Goal: Check status: Check status

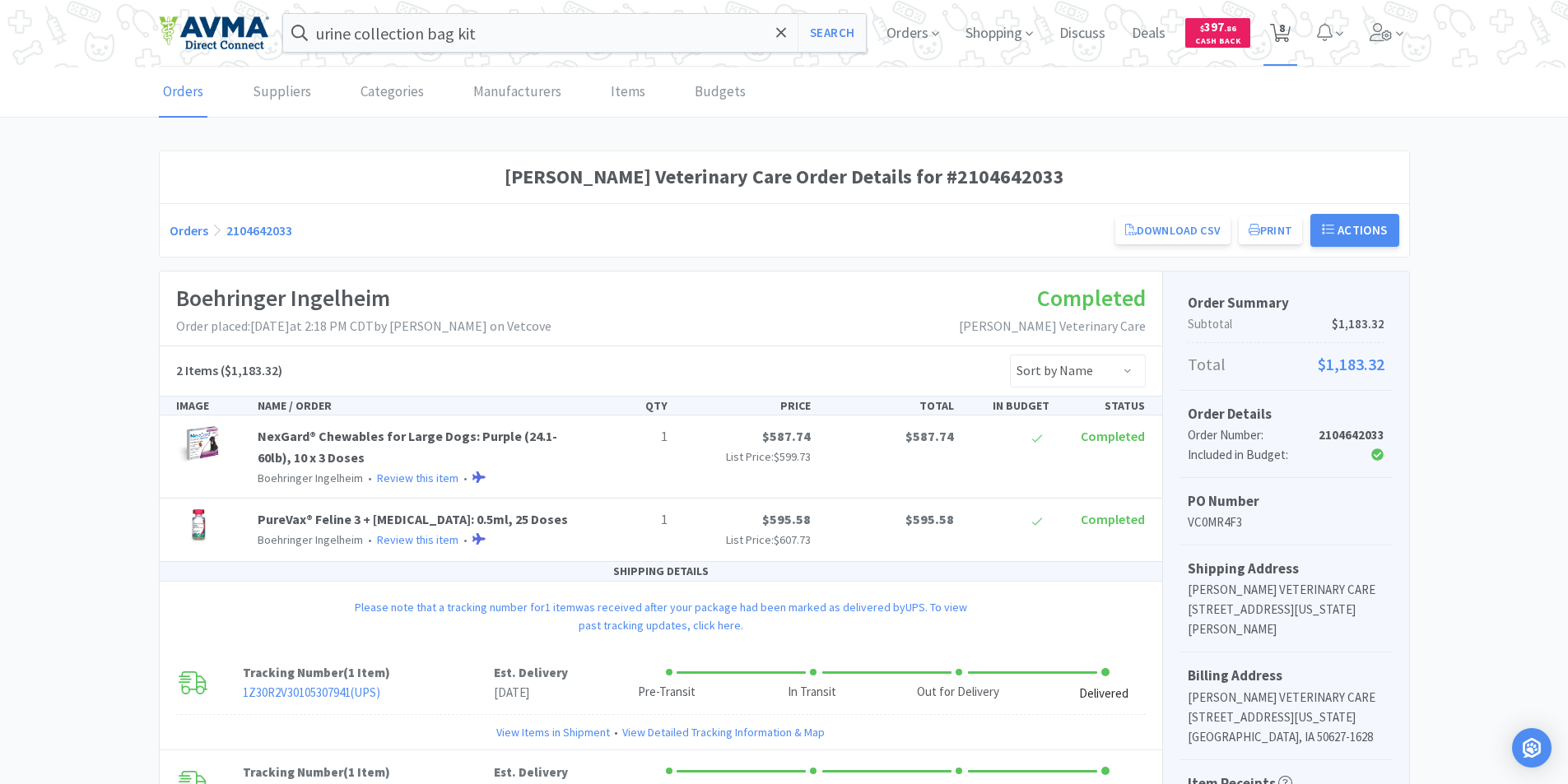
click at [1278, 31] on span "8" at bounding box center [1281, 27] width 6 height 66
select select "4"
select select "2"
select select "1"
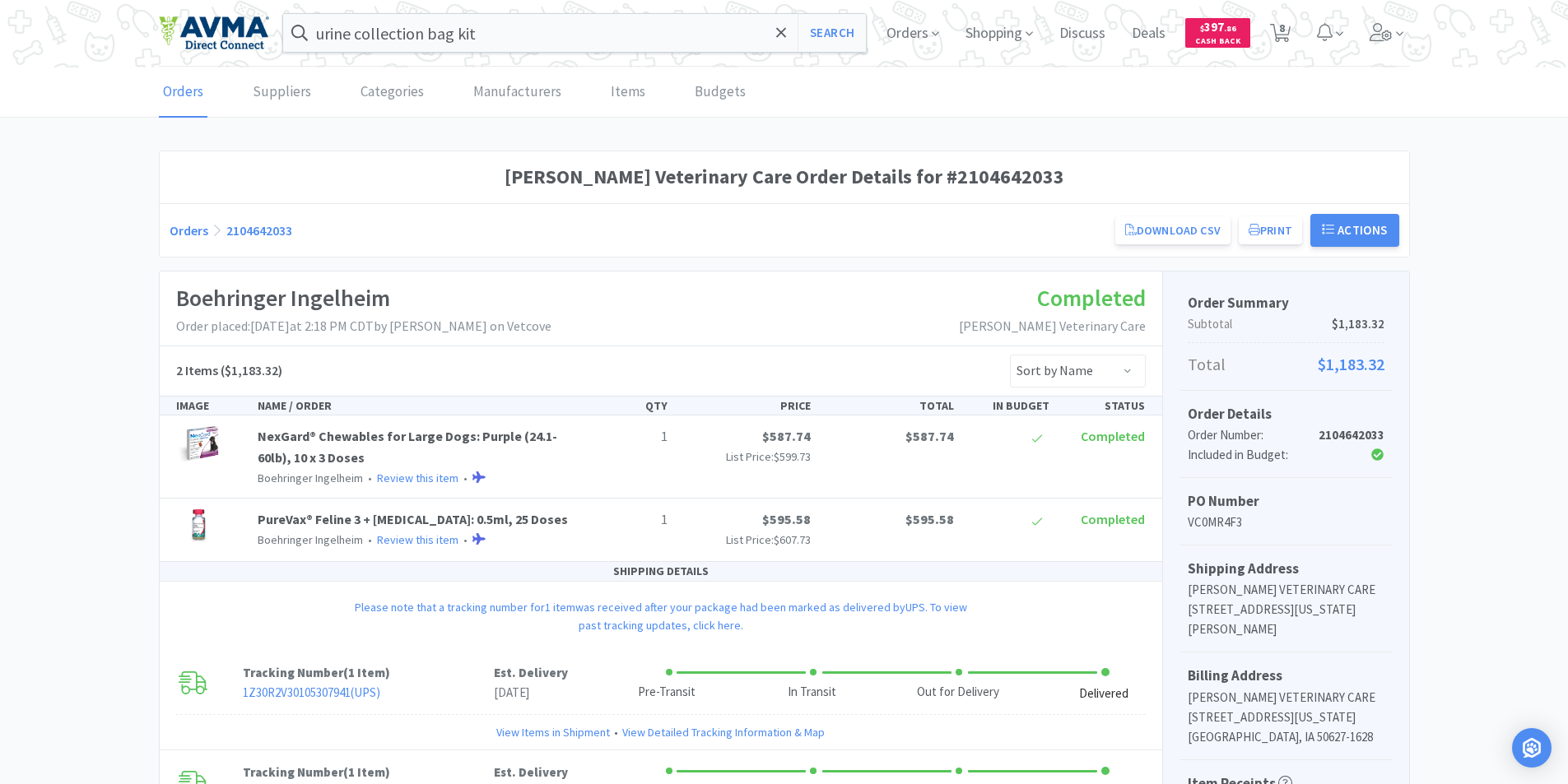
select select "1"
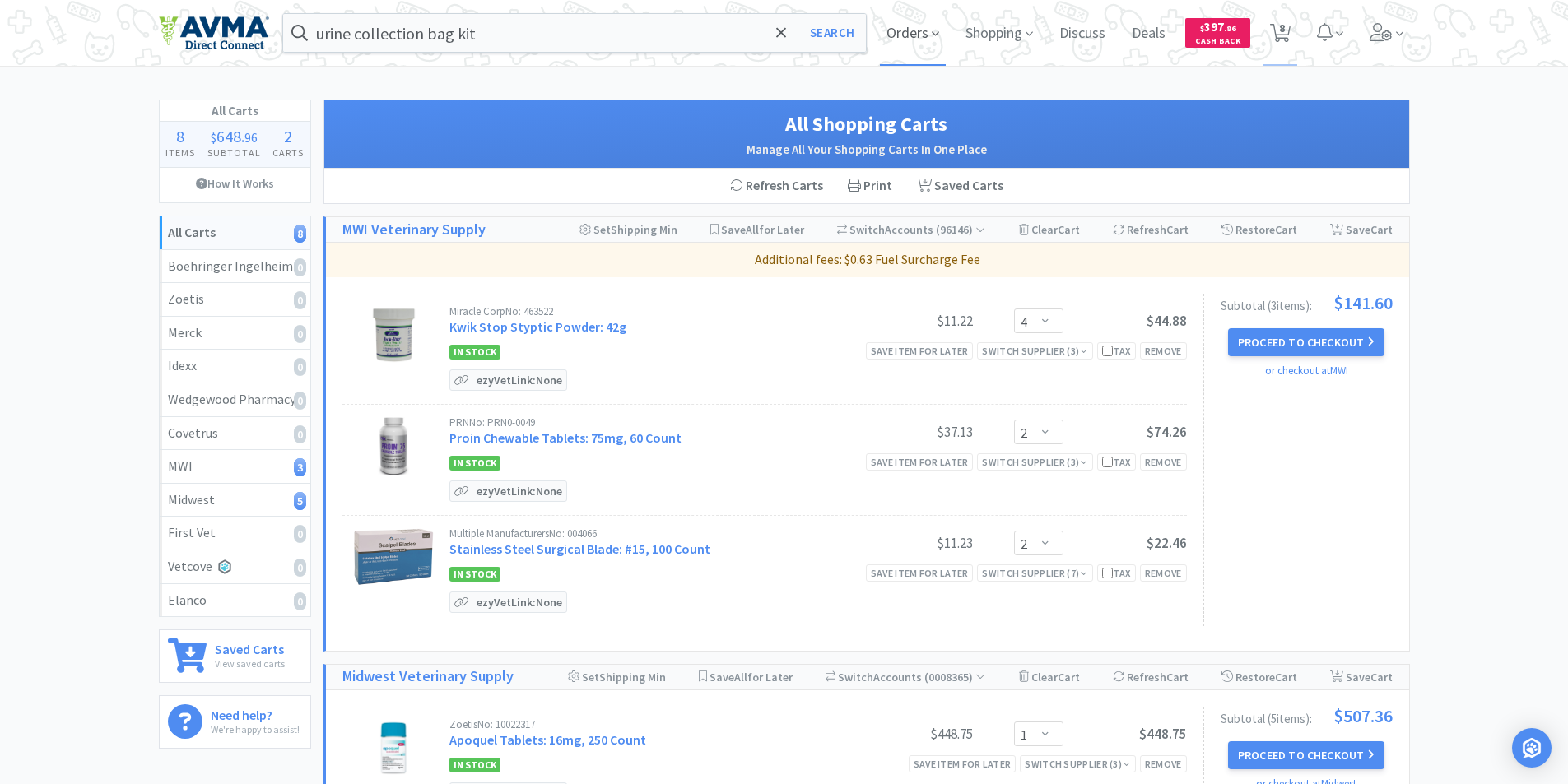
click at [892, 29] on span "Orders" at bounding box center [912, 32] width 66 height 66
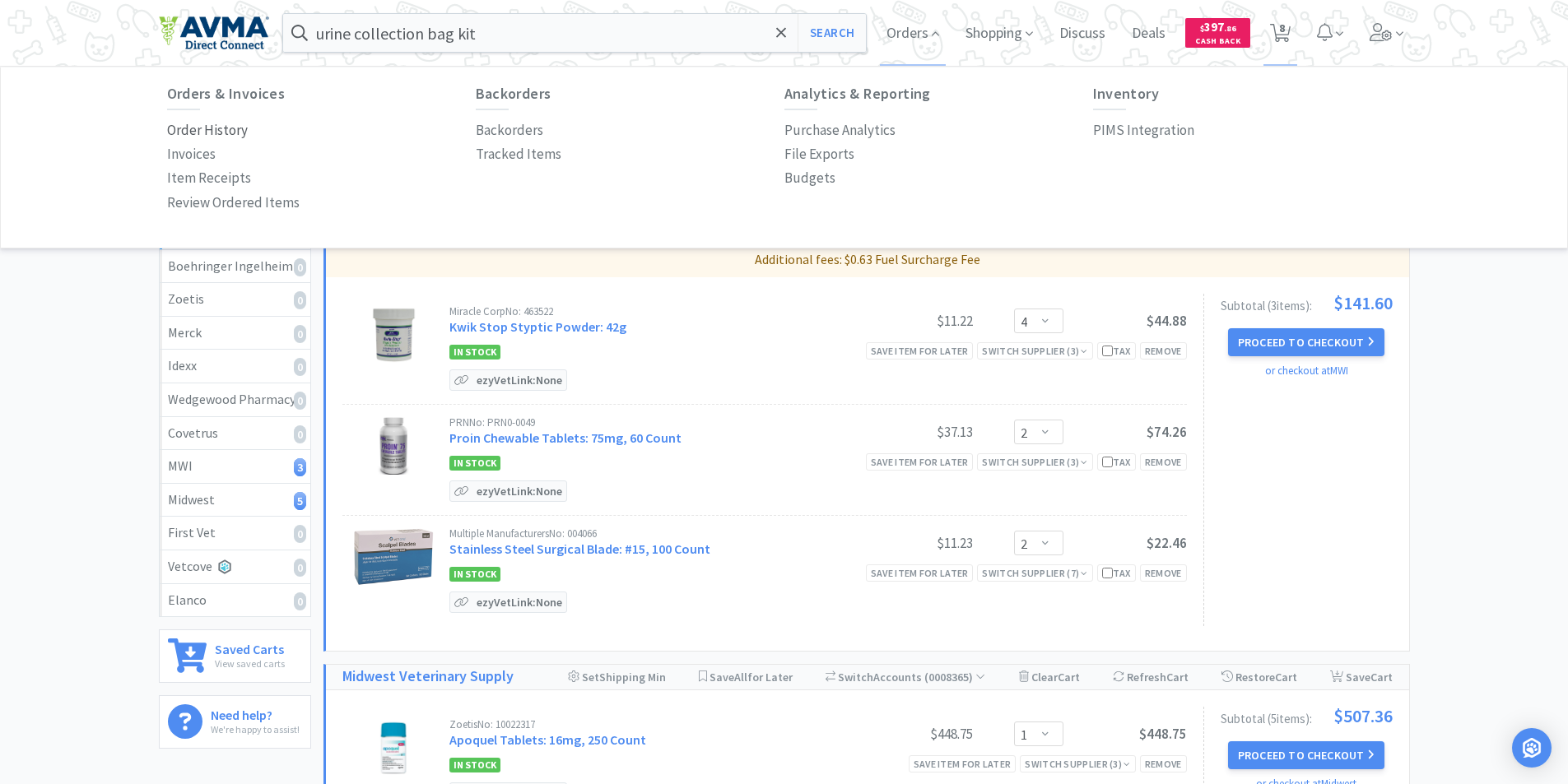
click at [184, 126] on p "Order History" at bounding box center [207, 130] width 80 height 22
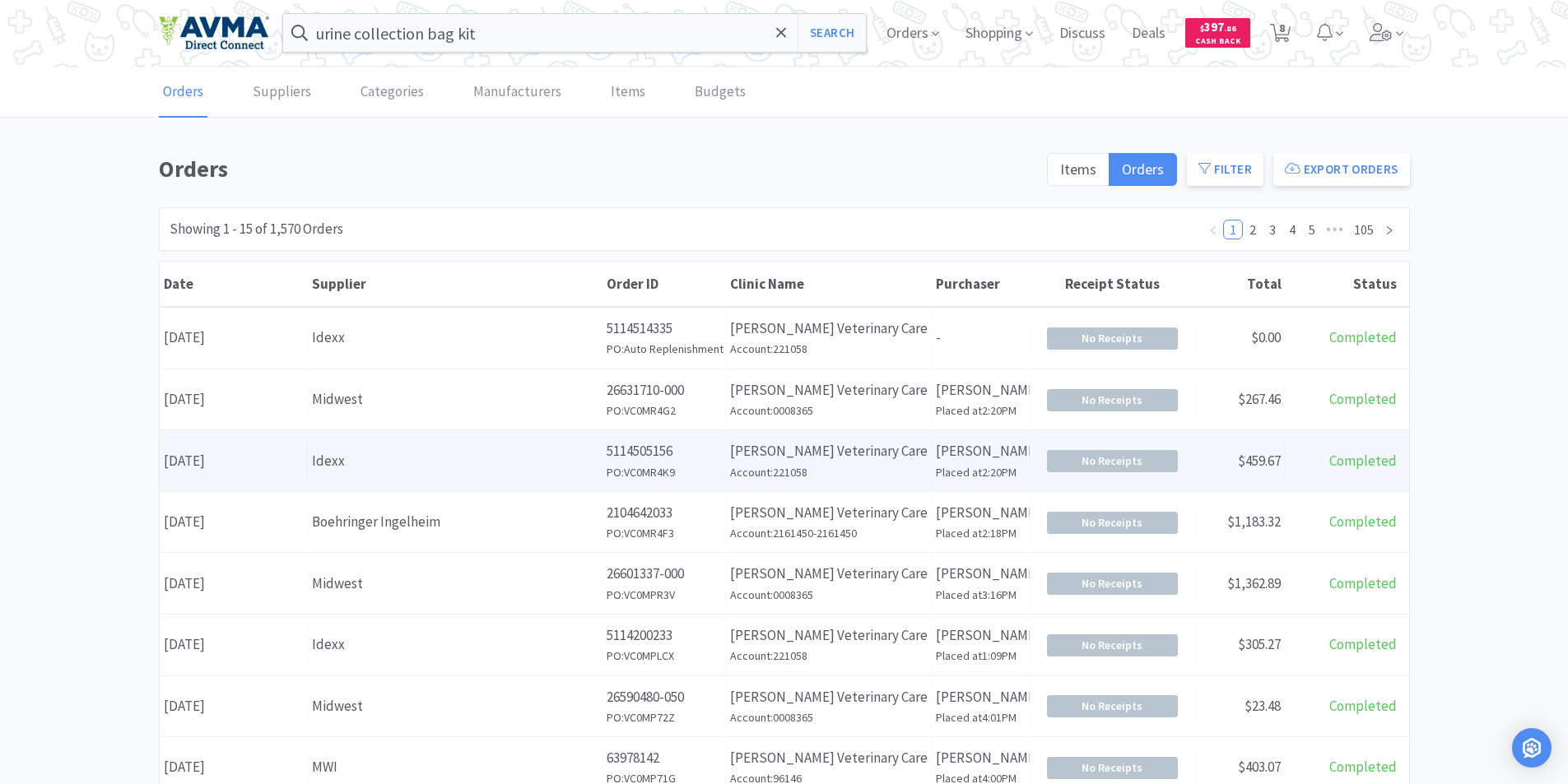
click at [225, 463] on div "Date [DATE]" at bounding box center [233, 461] width 148 height 42
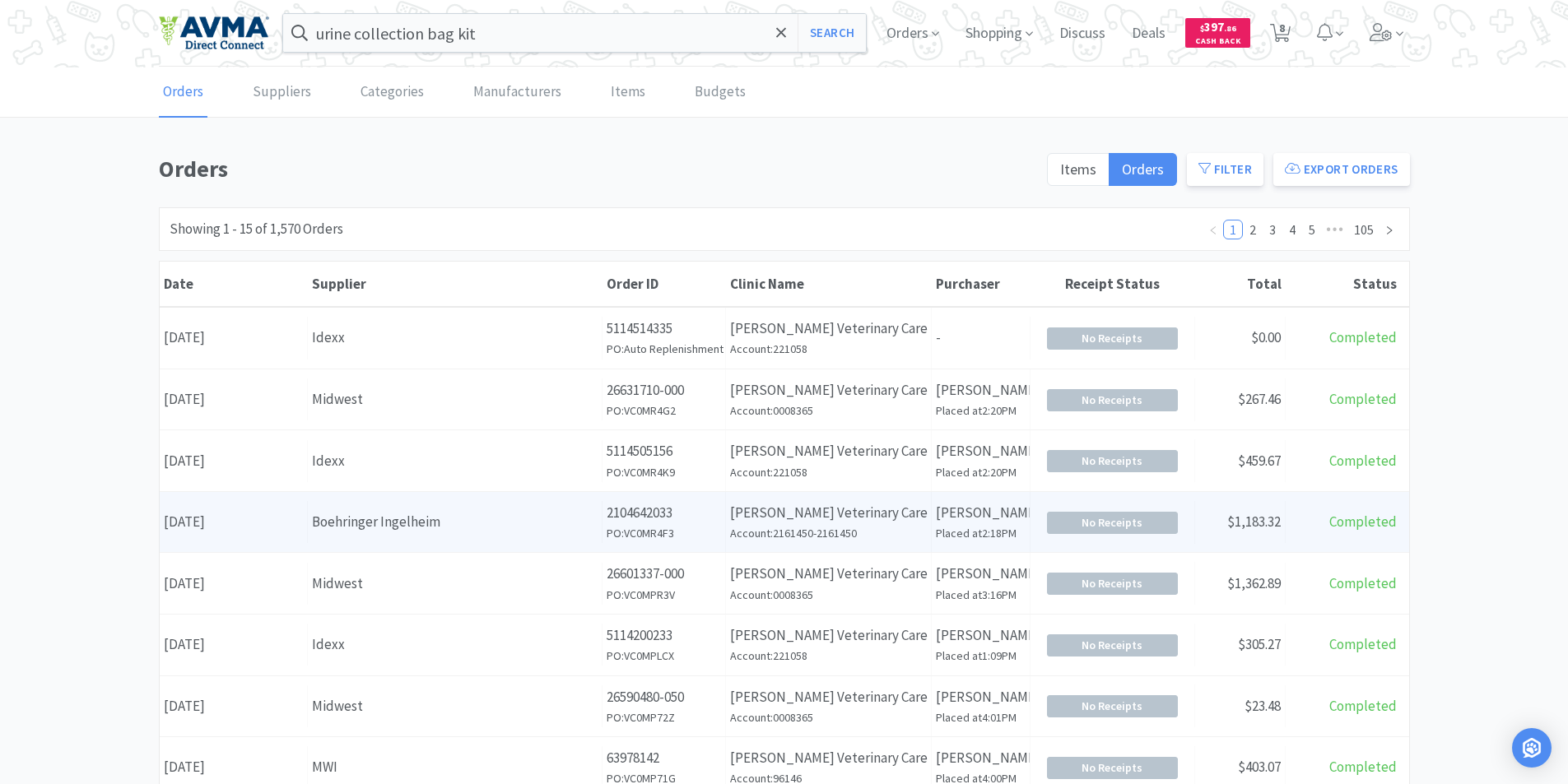
click at [244, 523] on div "Date [DATE]" at bounding box center [233, 522] width 148 height 42
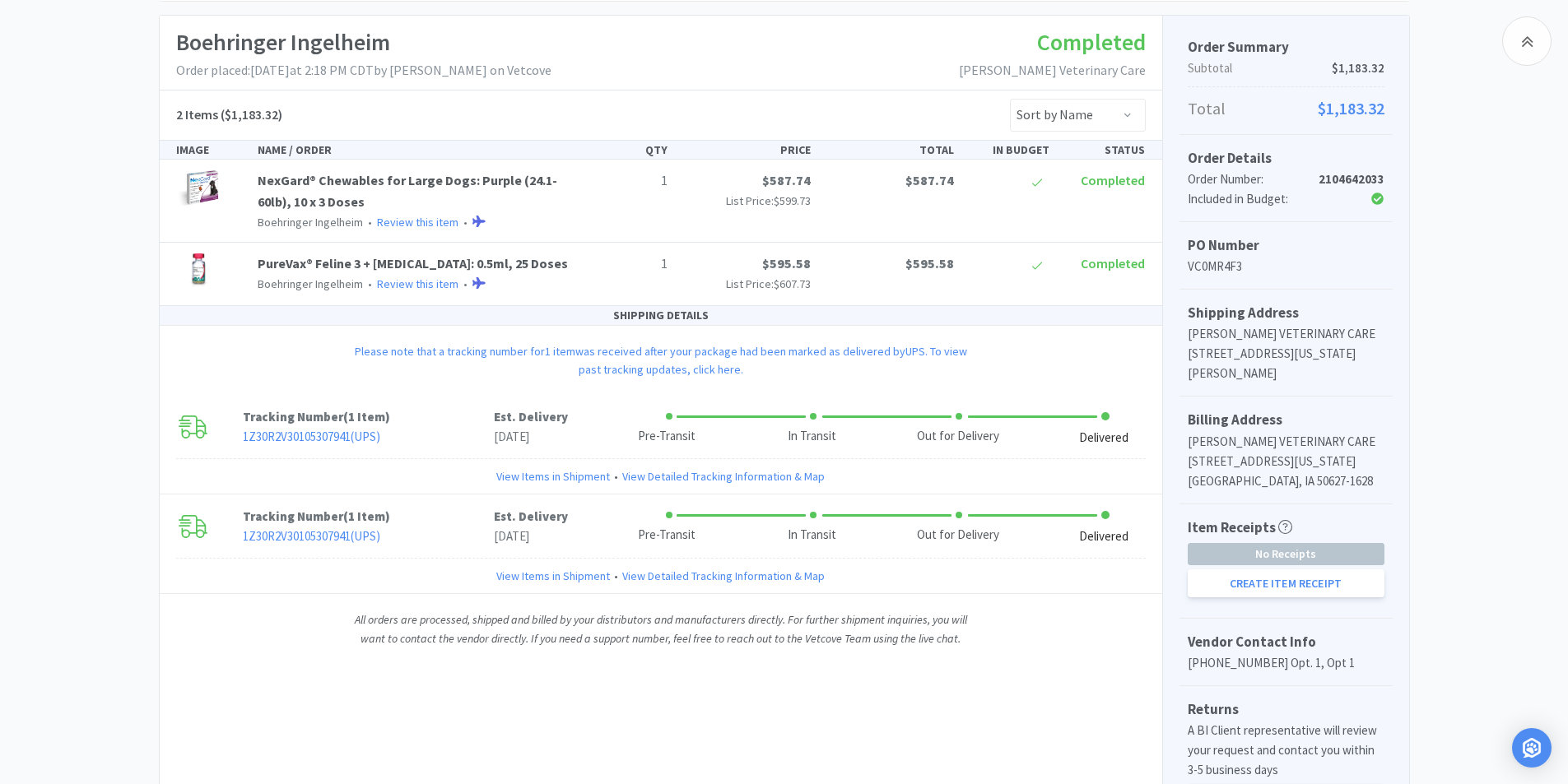
scroll to position [164, 0]
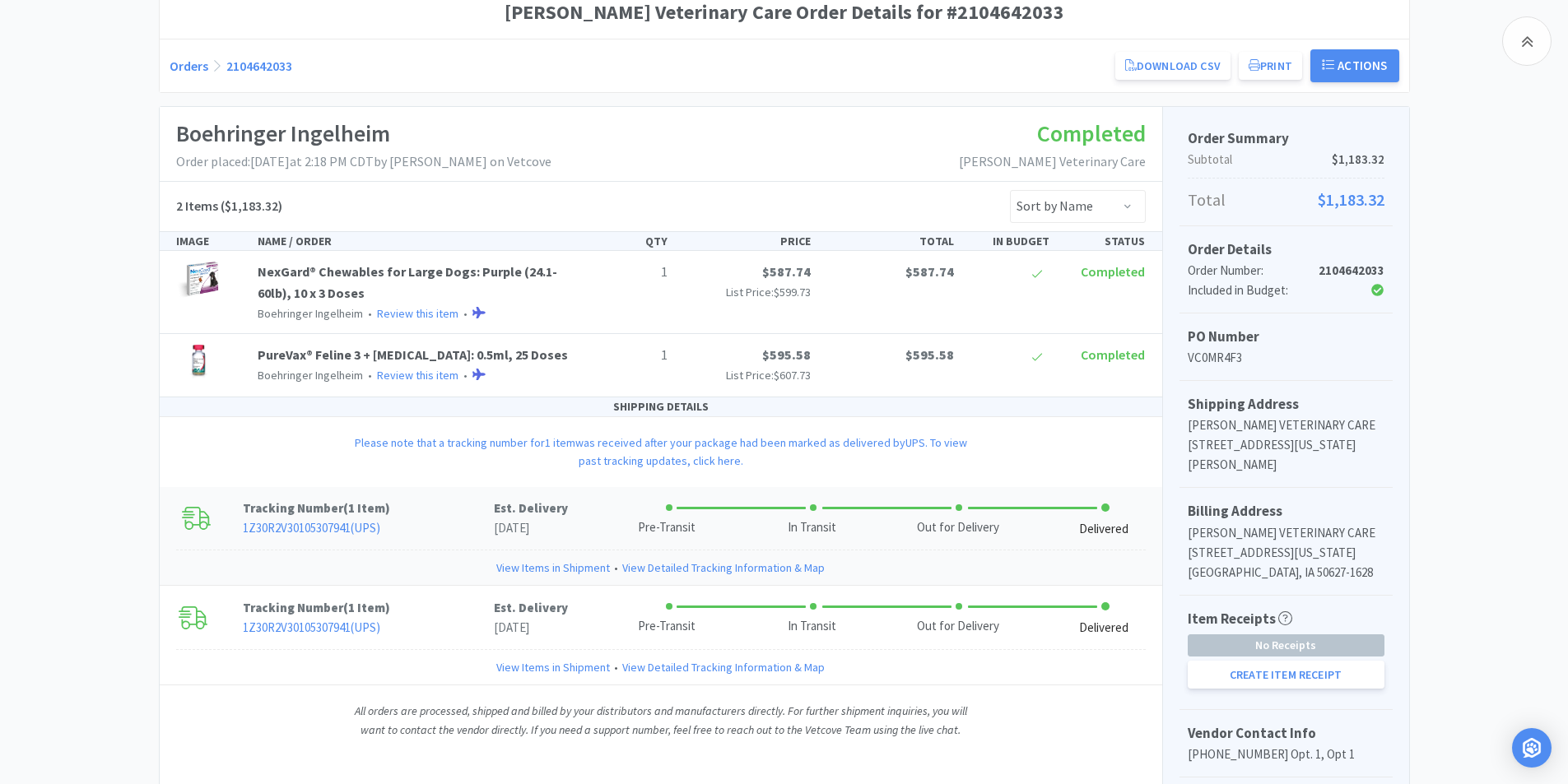
click at [685, 569] on link "View Detailed Tracking Information & Map" at bounding box center [723, 568] width 202 height 18
click at [685, 570] on link "View Detailed Tracking Information & Map" at bounding box center [723, 568] width 202 height 18
click at [685, 569] on link "View Detailed Tracking Information & Map" at bounding box center [723, 568] width 202 height 18
click at [528, 566] on link "View Items in Shipment" at bounding box center [553, 568] width 114 height 18
click at [299, 525] on link "1Z30R2V30105307941 ( UPS )" at bounding box center [311, 528] width 137 height 16
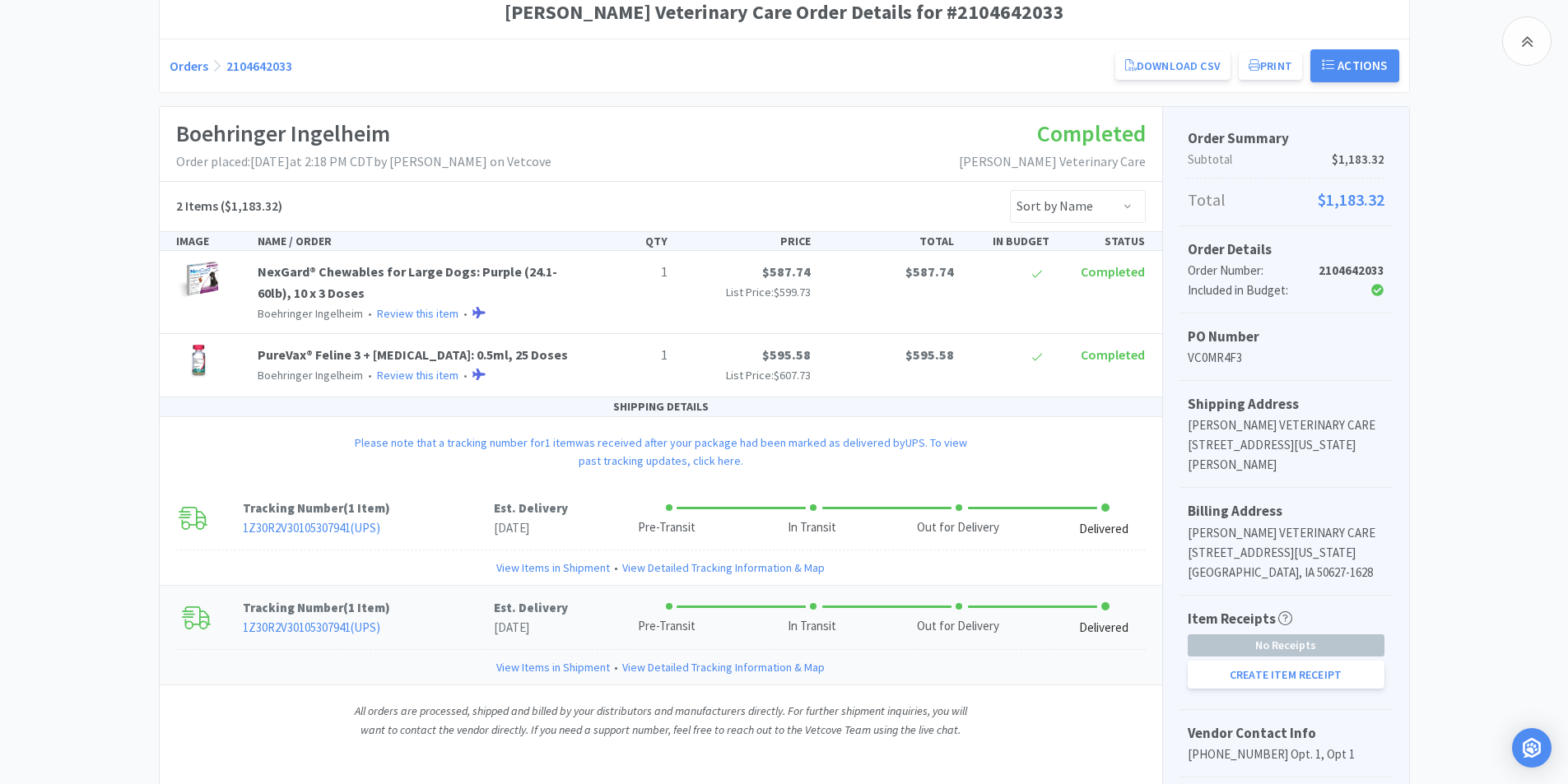
click at [318, 626] on link "1Z30R2V30105307941 ( UPS )" at bounding box center [311, 627] width 137 height 16
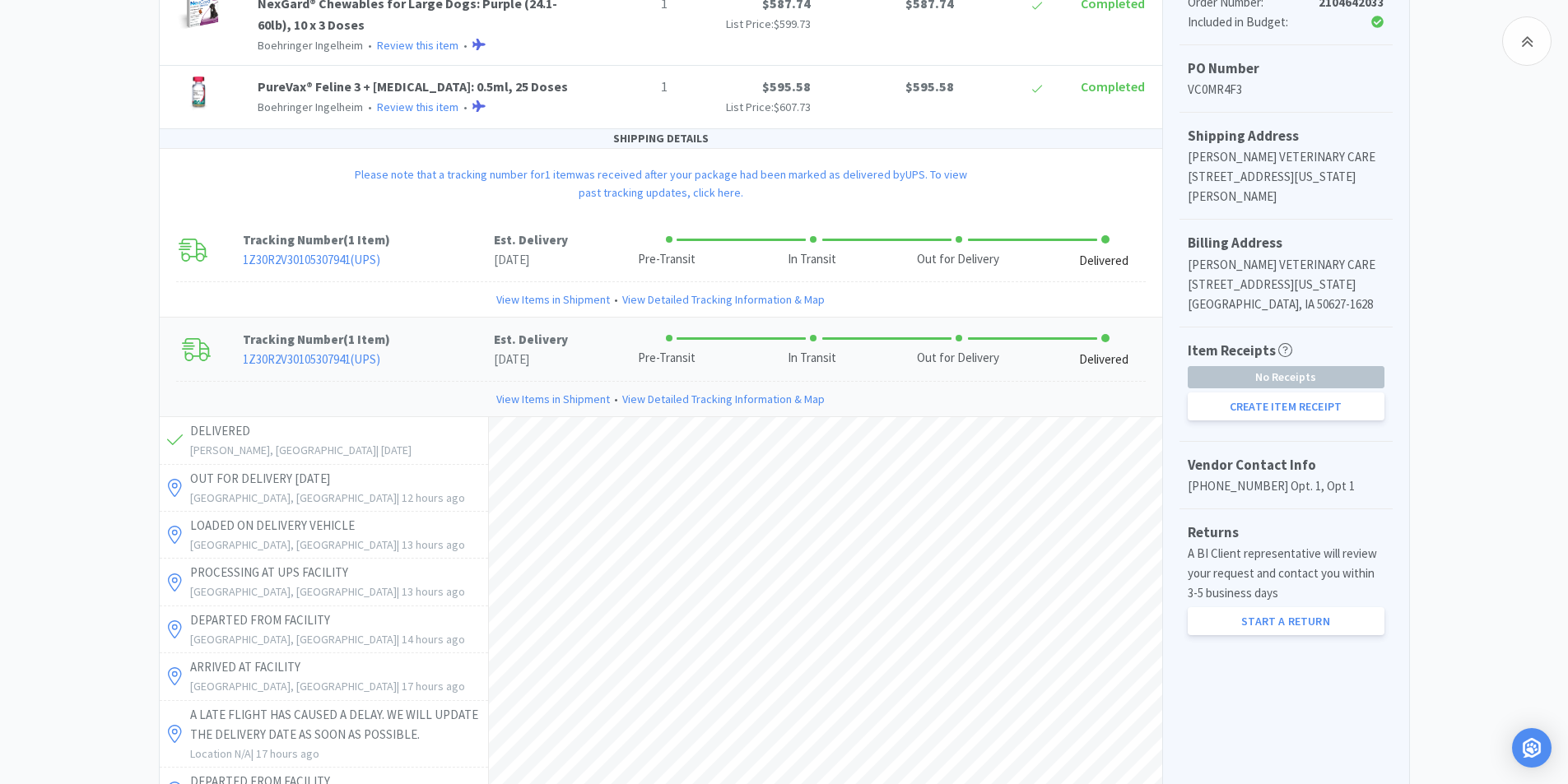
scroll to position [244, 0]
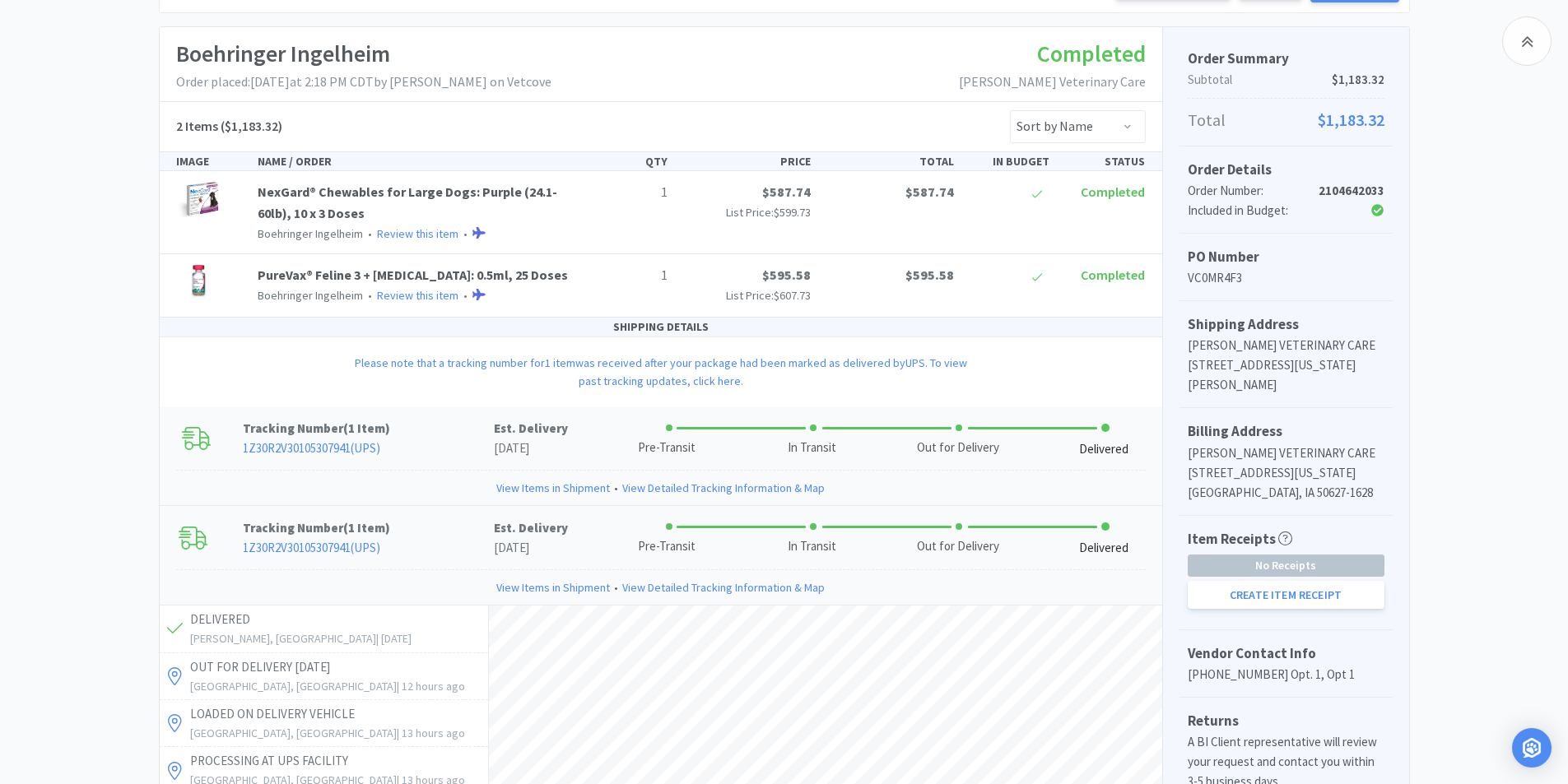
click at [698, 486] on link "View Detailed Tracking Information & Map" at bounding box center [723, 487] width 202 height 18
click at [683, 591] on link "View Detailed Tracking Information & Map" at bounding box center [723, 587] width 202 height 18
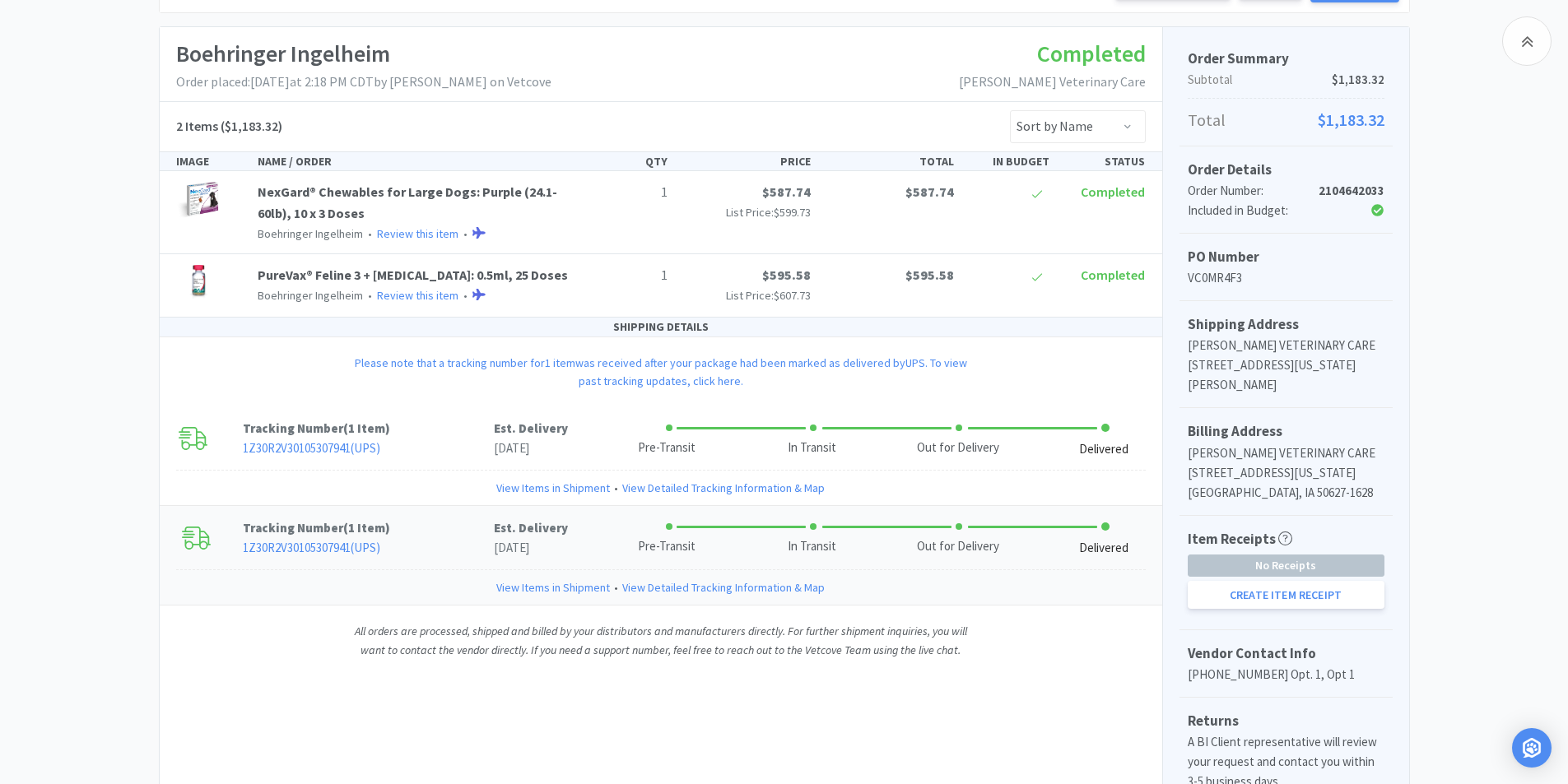
click at [687, 584] on link "View Detailed Tracking Information & Map" at bounding box center [723, 587] width 202 height 18
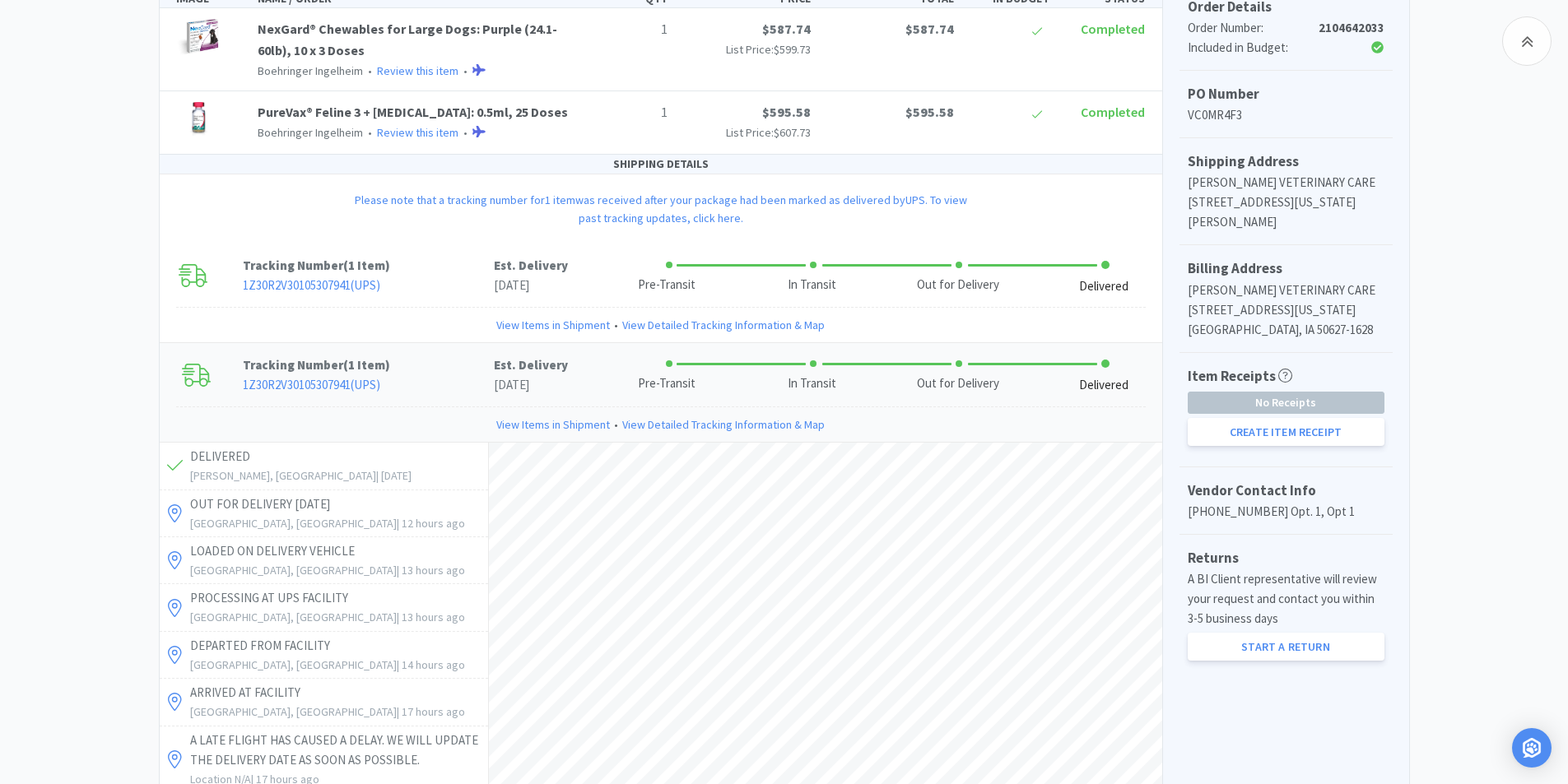
scroll to position [409, 0]
click at [669, 424] on link "View Detailed Tracking Information & Map" at bounding box center [723, 423] width 202 height 18
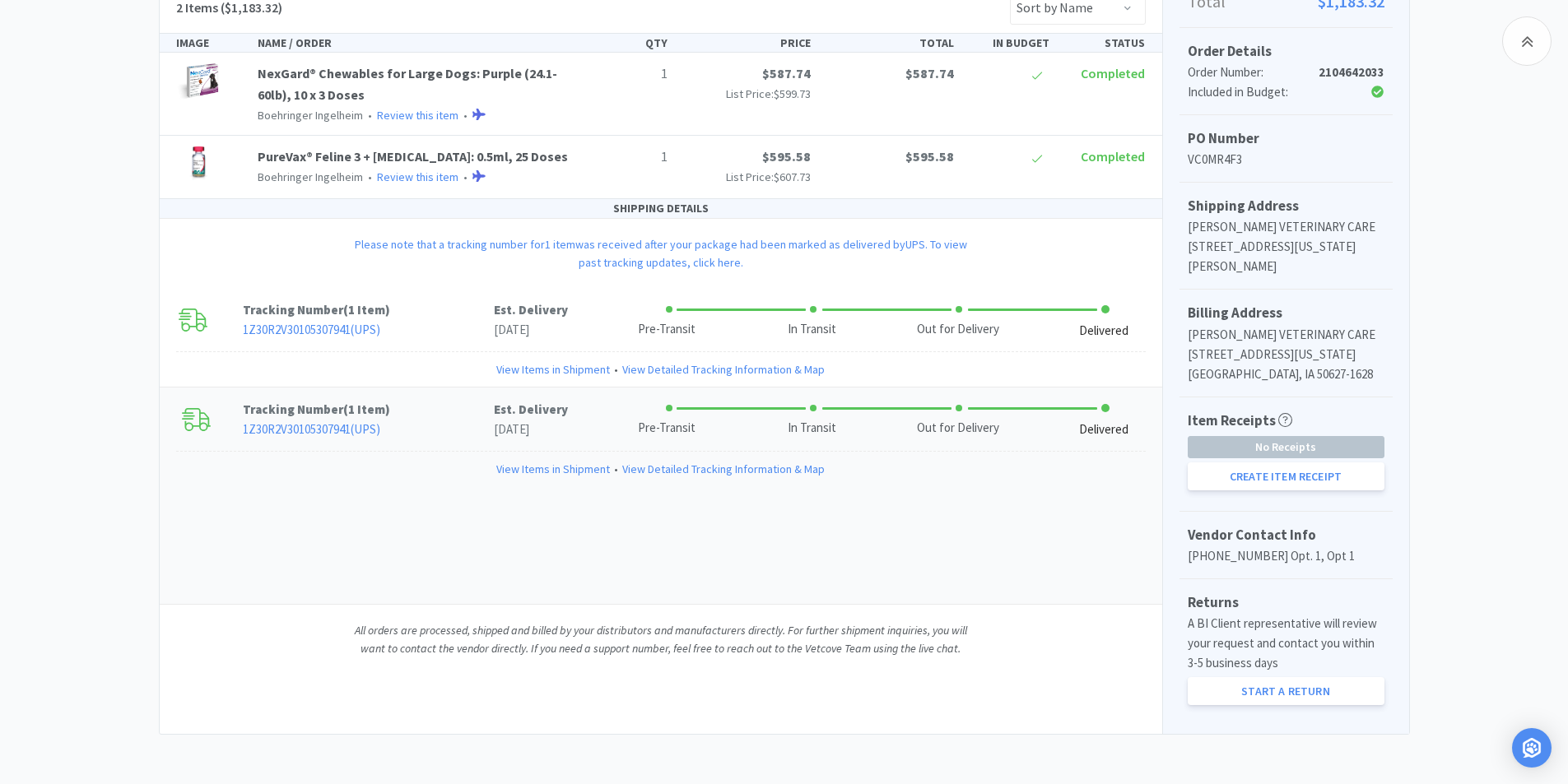
scroll to position [363, 0]
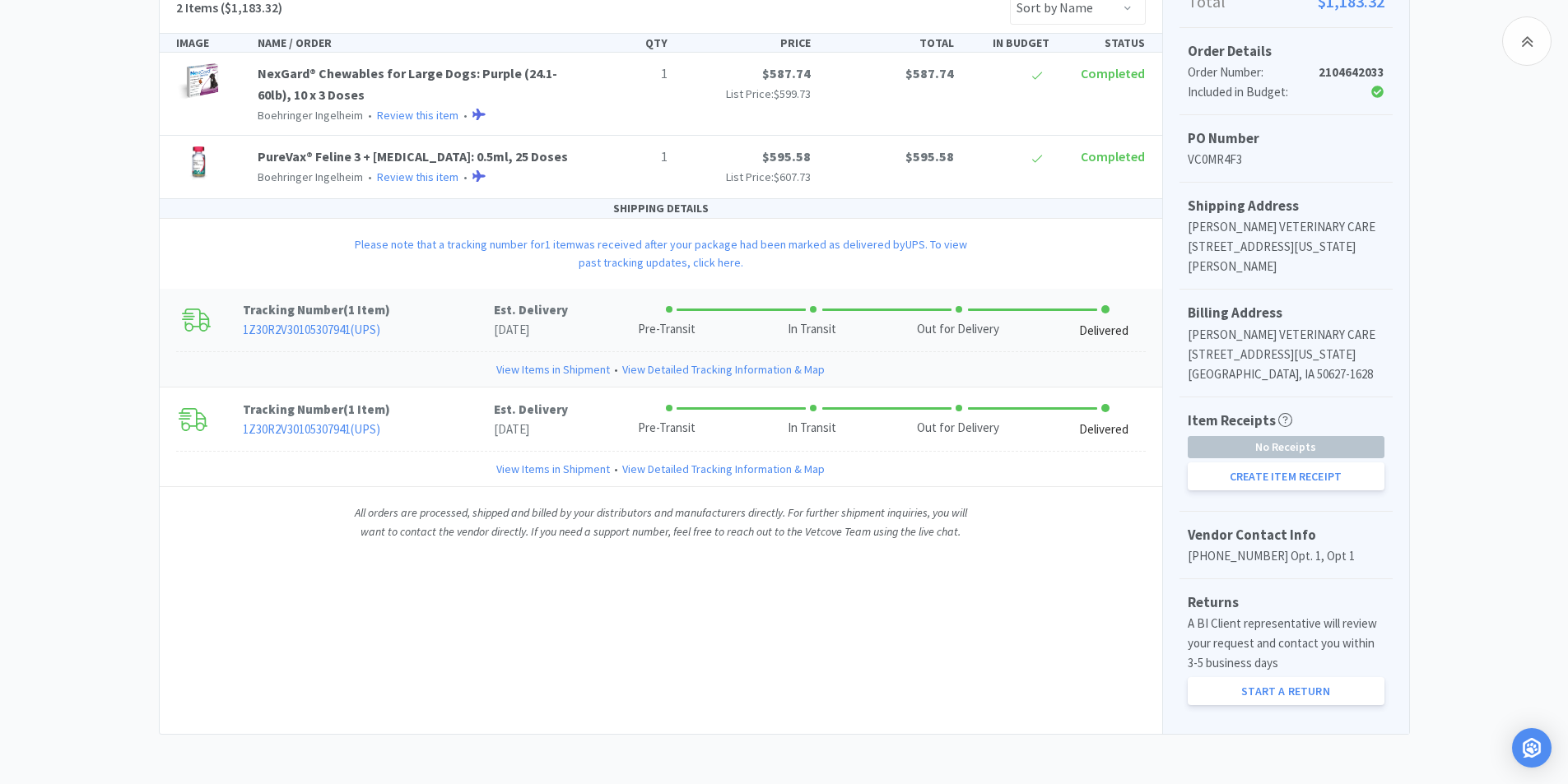
click at [668, 365] on link "View Detailed Tracking Information & Map" at bounding box center [723, 369] width 202 height 18
click at [536, 370] on link "View Items in Shipment" at bounding box center [553, 369] width 114 height 18
click at [689, 366] on link "View Detailed Tracking Information & Map" at bounding box center [723, 369] width 202 height 18
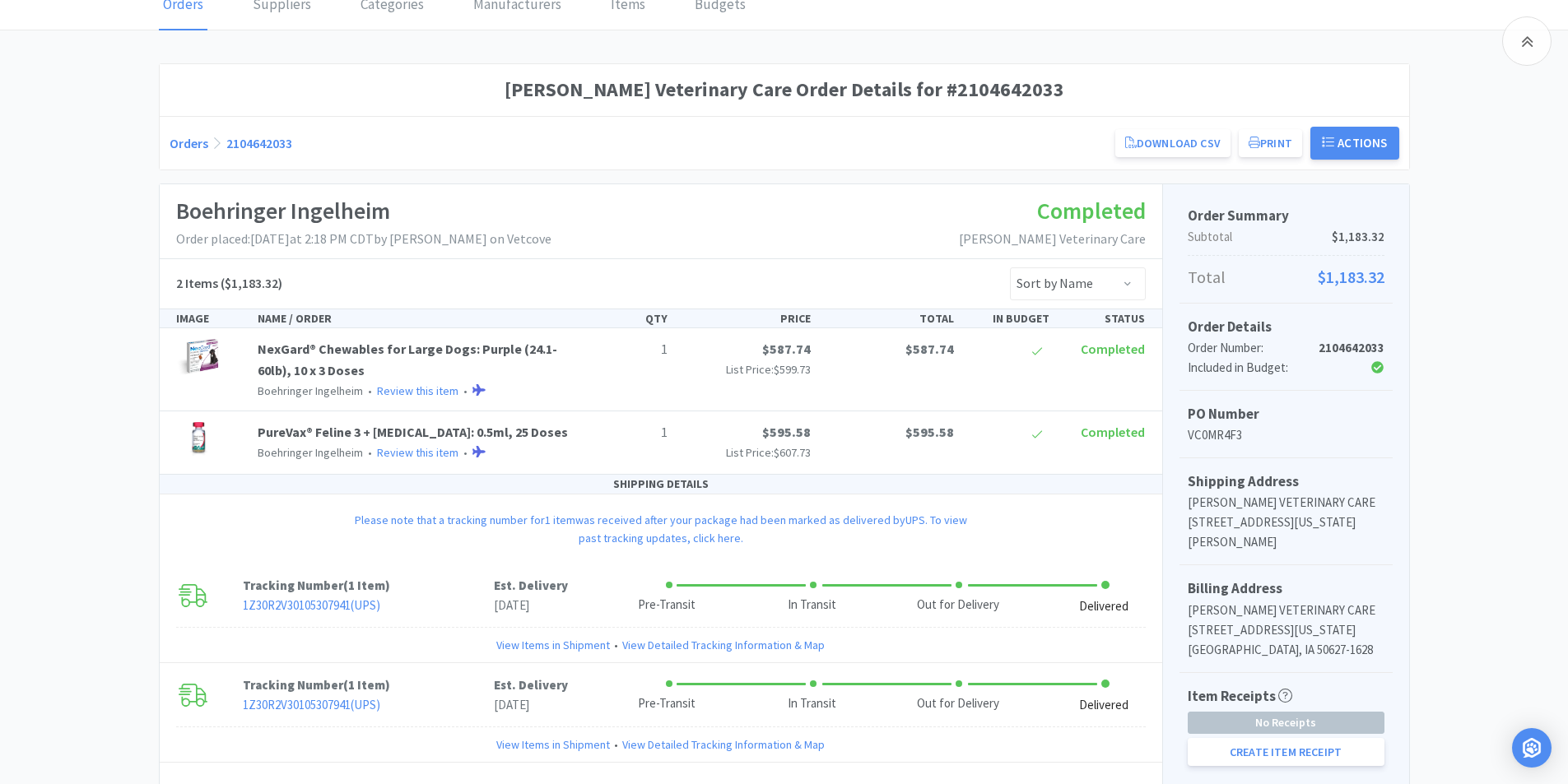
scroll to position [0, 0]
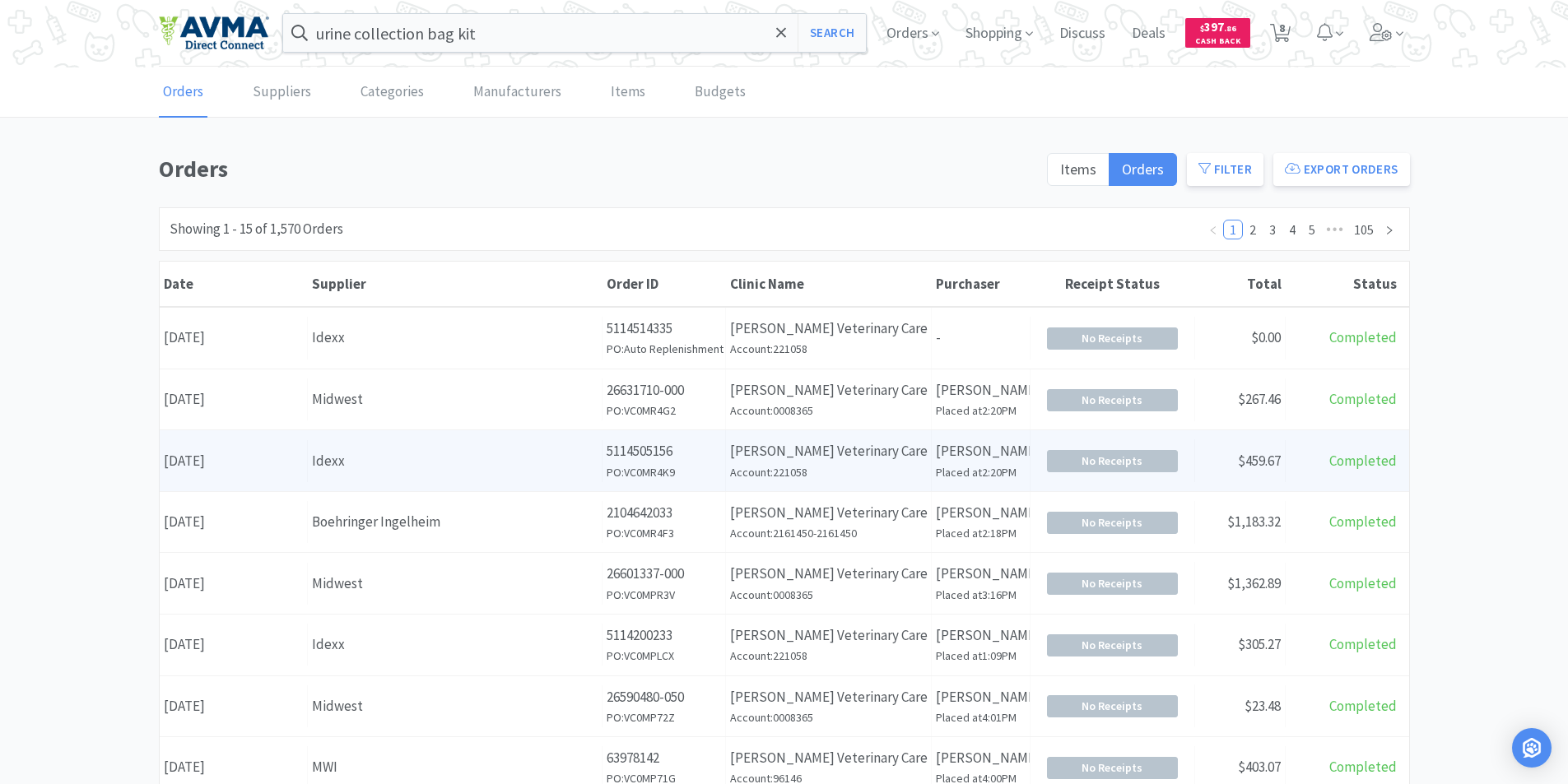
click at [241, 458] on div "Date [DATE]" at bounding box center [233, 461] width 148 height 42
